Goal: Information Seeking & Learning: Understand process/instructions

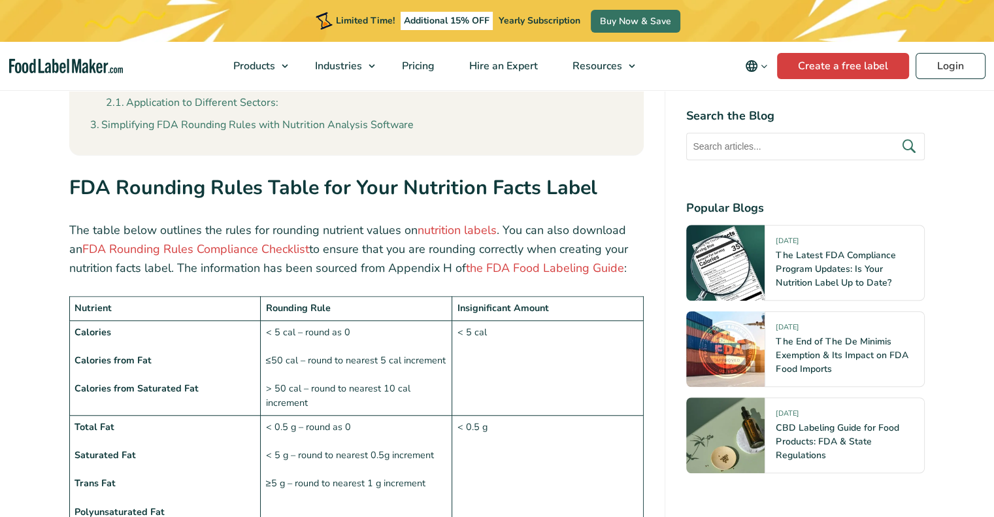
scroll to position [1045, 0]
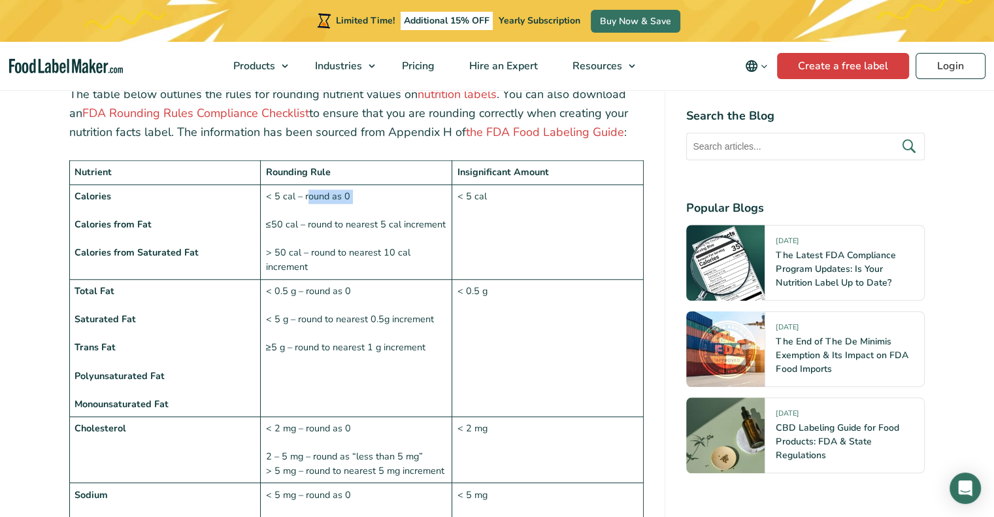
drag, startPoint x: 306, startPoint y: 164, endPoint x: 393, endPoint y: 174, distance: 87.5
click at [393, 184] on td "< 5 cal – round as 0 ≤50 cal – round to nearest 5 cal increment > 50 cal – roun…" at bounding box center [356, 231] width 191 height 95
click at [408, 184] on td "< 5 cal – round as 0 ≤50 cal – round to nearest 5 cal increment > 50 cal – roun…" at bounding box center [356, 231] width 191 height 95
click at [534, 191] on td "< 5 cal" at bounding box center [547, 231] width 191 height 95
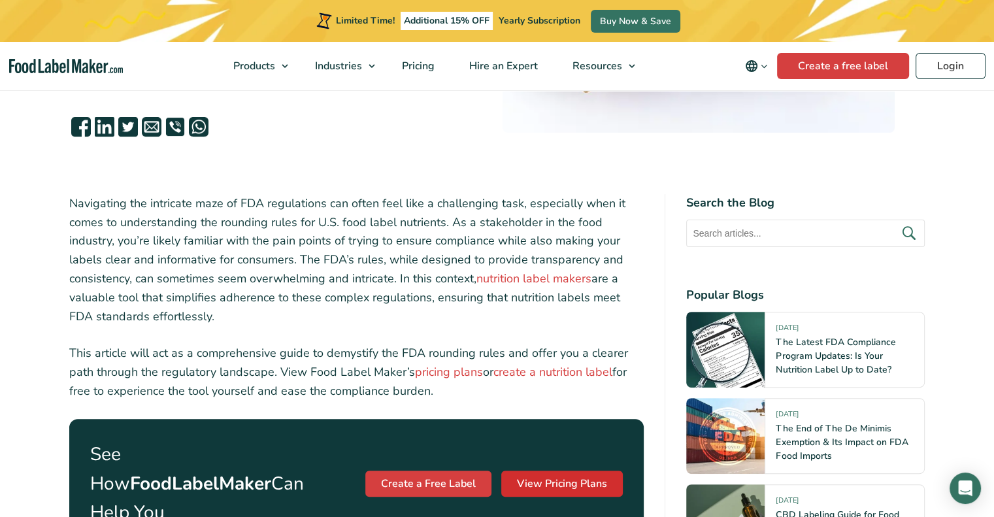
scroll to position [196, 0]
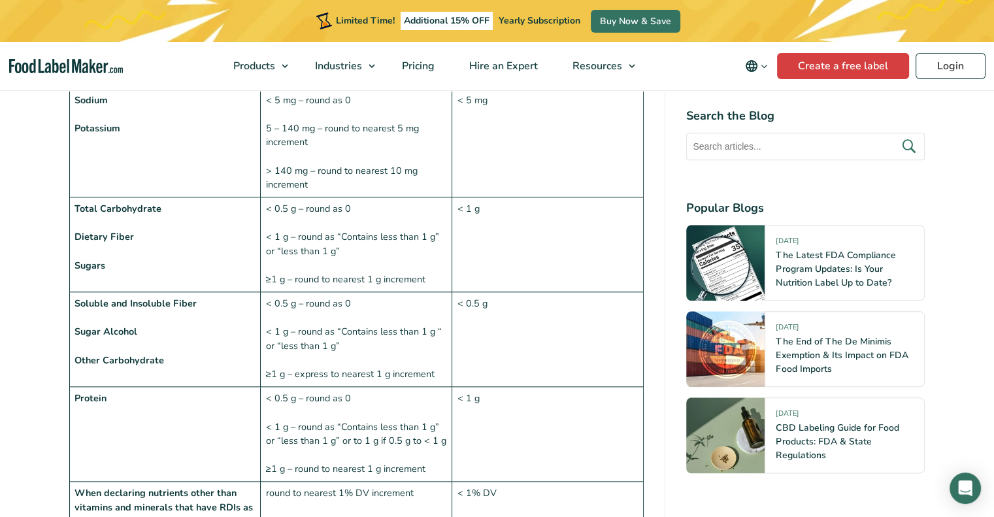
scroll to position [1437, 0]
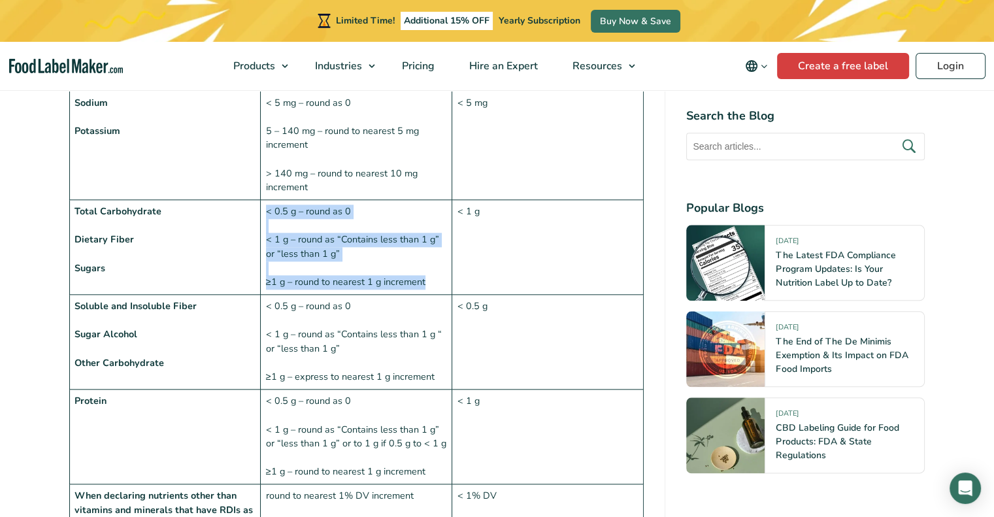
drag, startPoint x: 429, startPoint y: 251, endPoint x: 268, endPoint y: 185, distance: 174.3
click at [268, 200] on td "< 0.5 g – round as 0 < 1 g – round as “Contains less than 1 g” or “less than 1 …" at bounding box center [356, 247] width 191 height 95
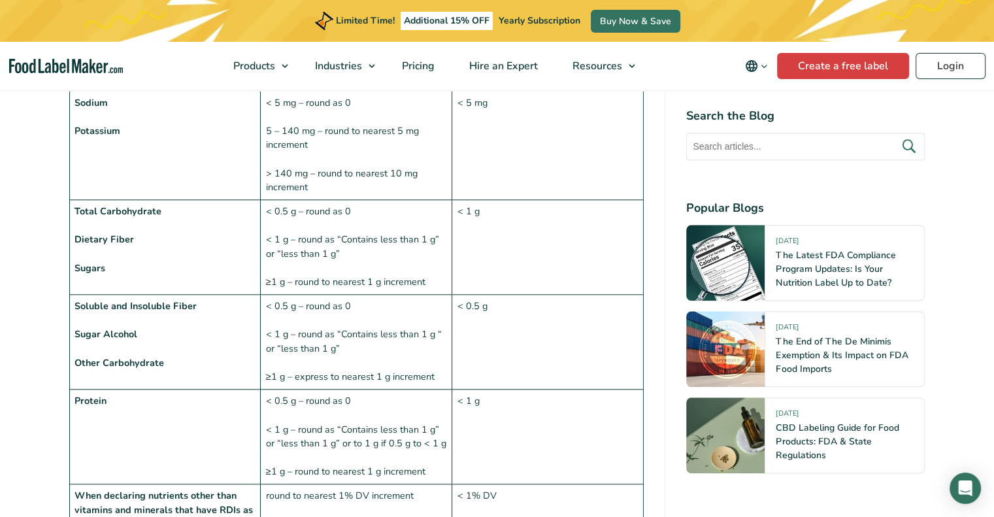
click at [538, 226] on td "< 1 g" at bounding box center [547, 247] width 191 height 95
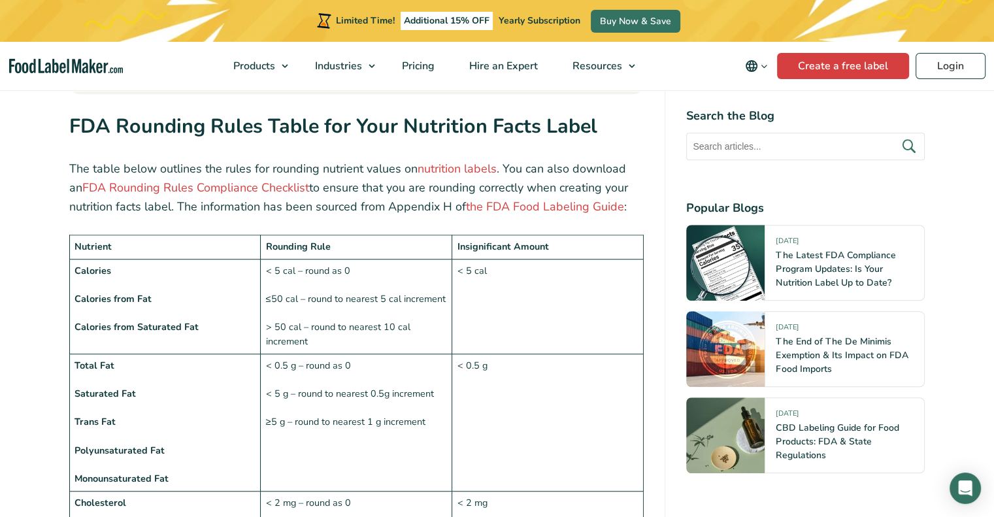
scroll to position [915, 0]
